Goal: Information Seeking & Learning: Learn about a topic

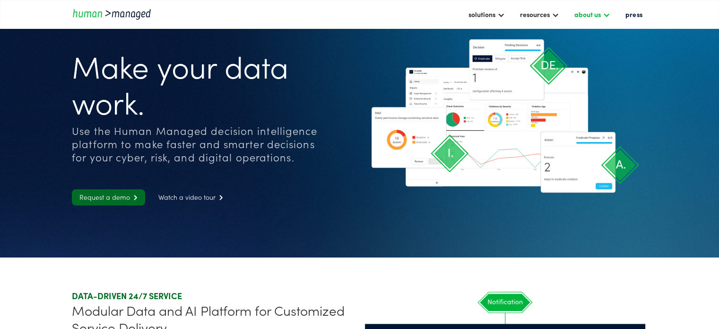
click at [594, 11] on div "about us" at bounding box center [588, 14] width 26 height 11
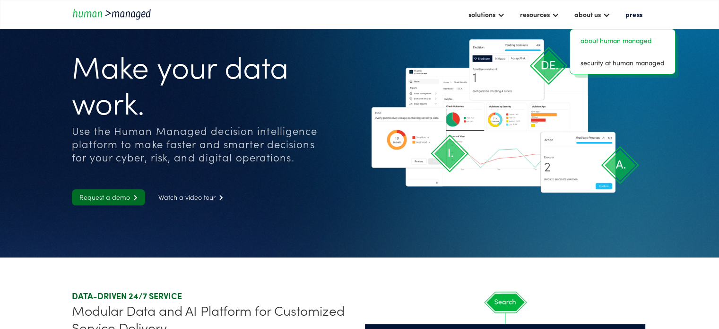
click at [595, 33] on link "about human managed" at bounding box center [622, 40] width 97 height 15
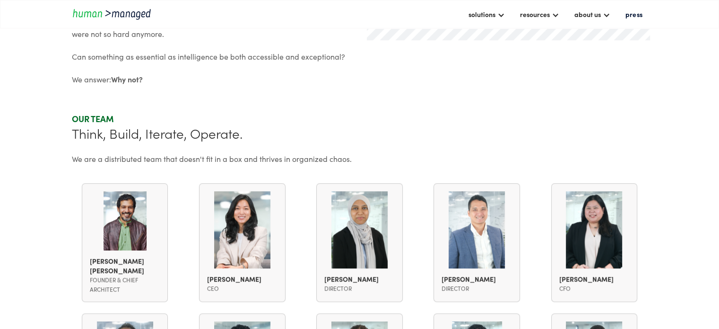
scroll to position [556, 0]
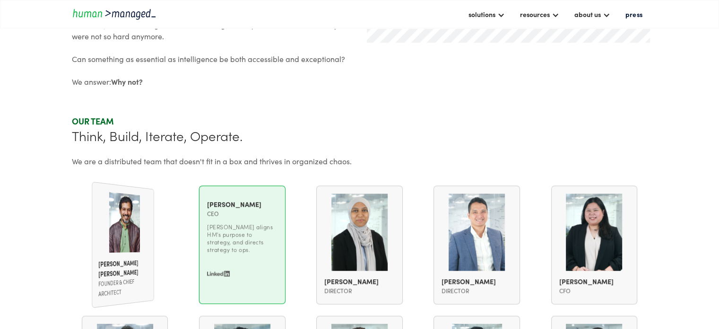
click at [208, 288] on div "Karen Kim CEO Karen Kim CEO Karen aligns HM's purpose to strategy, and directs …" at bounding box center [242, 244] width 87 height 118
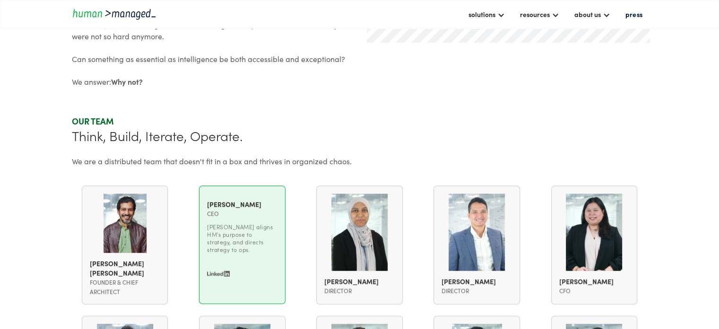
click at [216, 271] on img at bounding box center [218, 274] width 23 height 6
